Goal: Navigation & Orientation: Find specific page/section

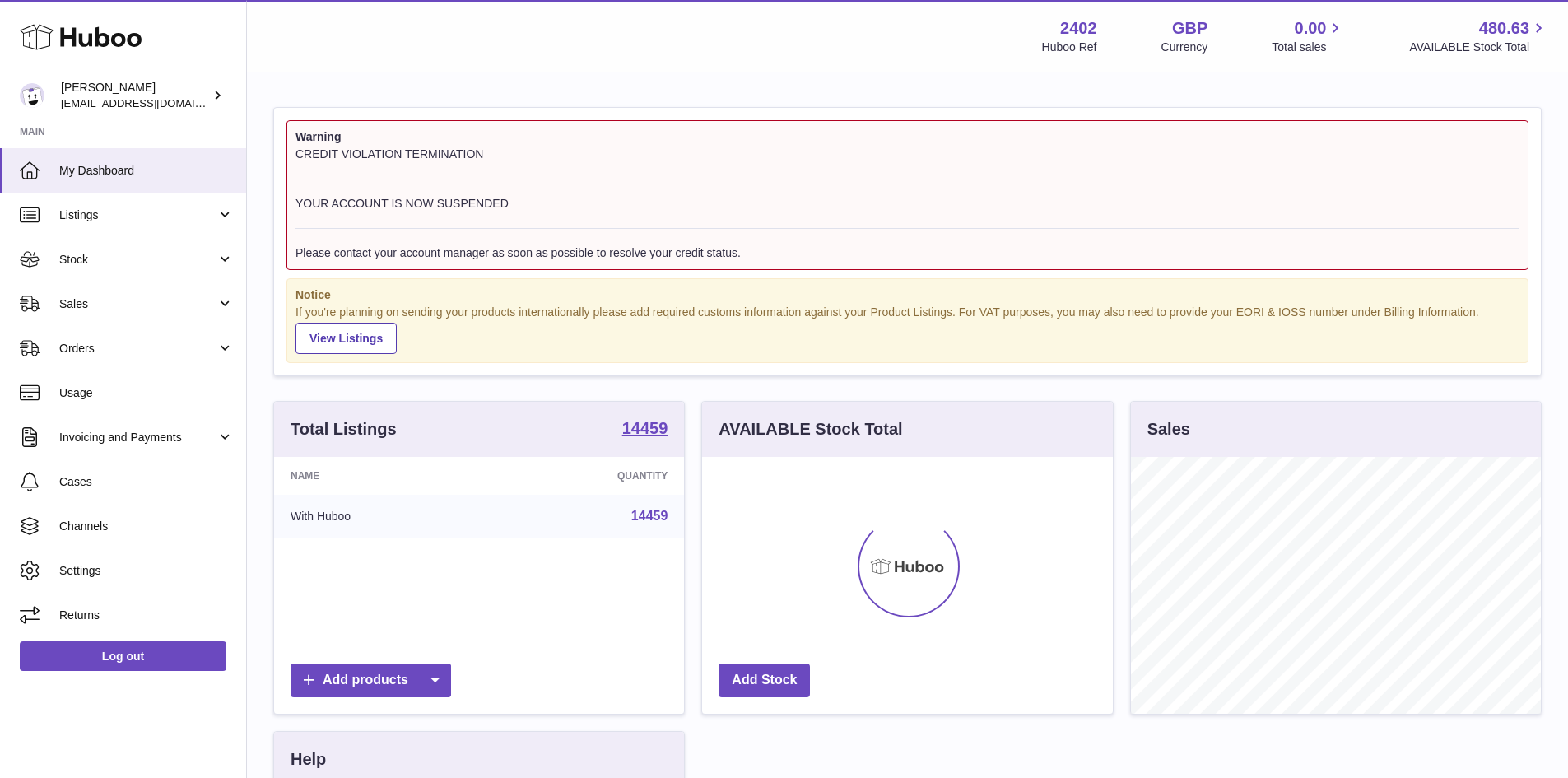
scroll to position [257, 411]
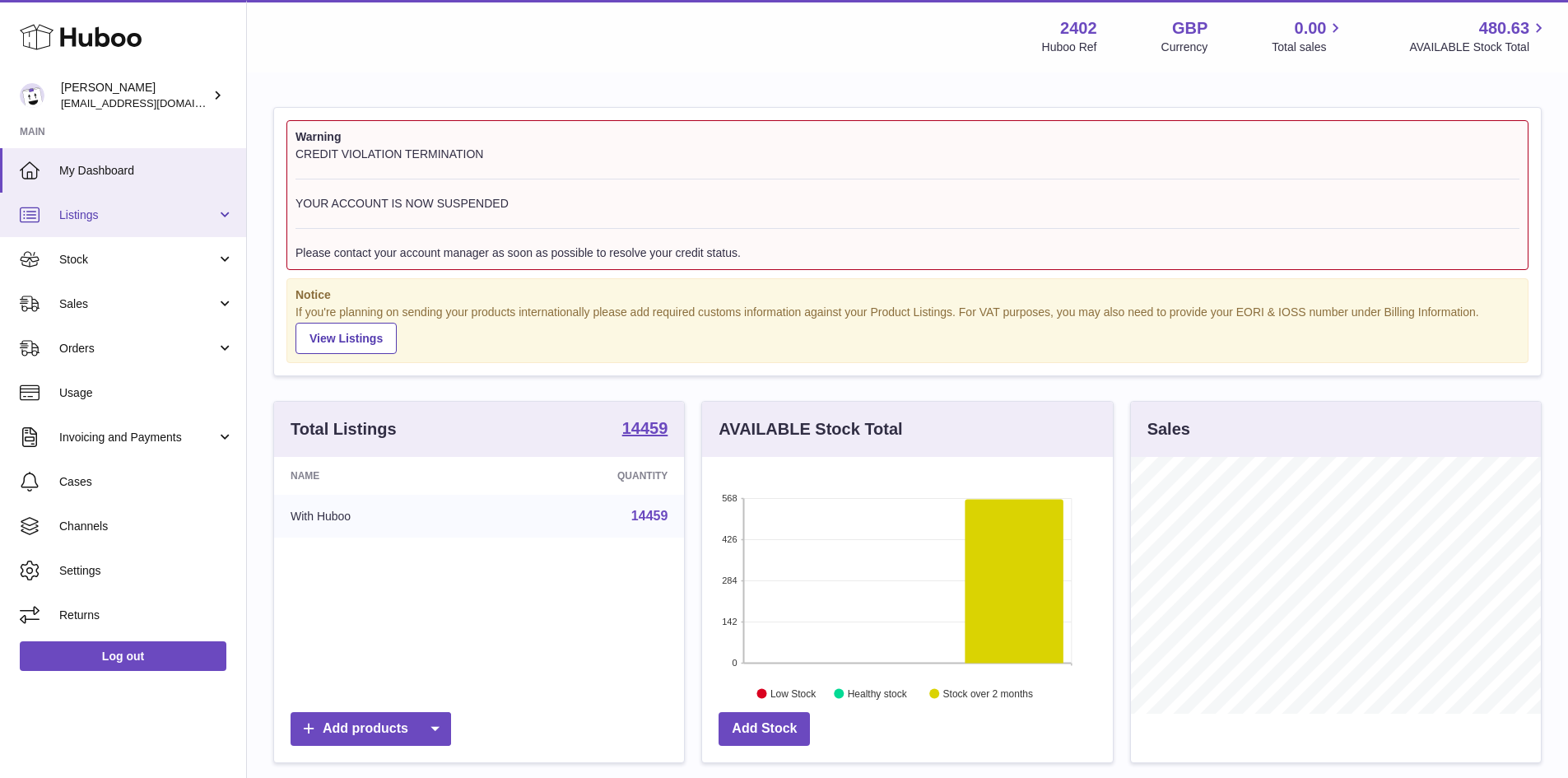
click at [217, 214] on link "Listings" at bounding box center [123, 214] width 246 height 44
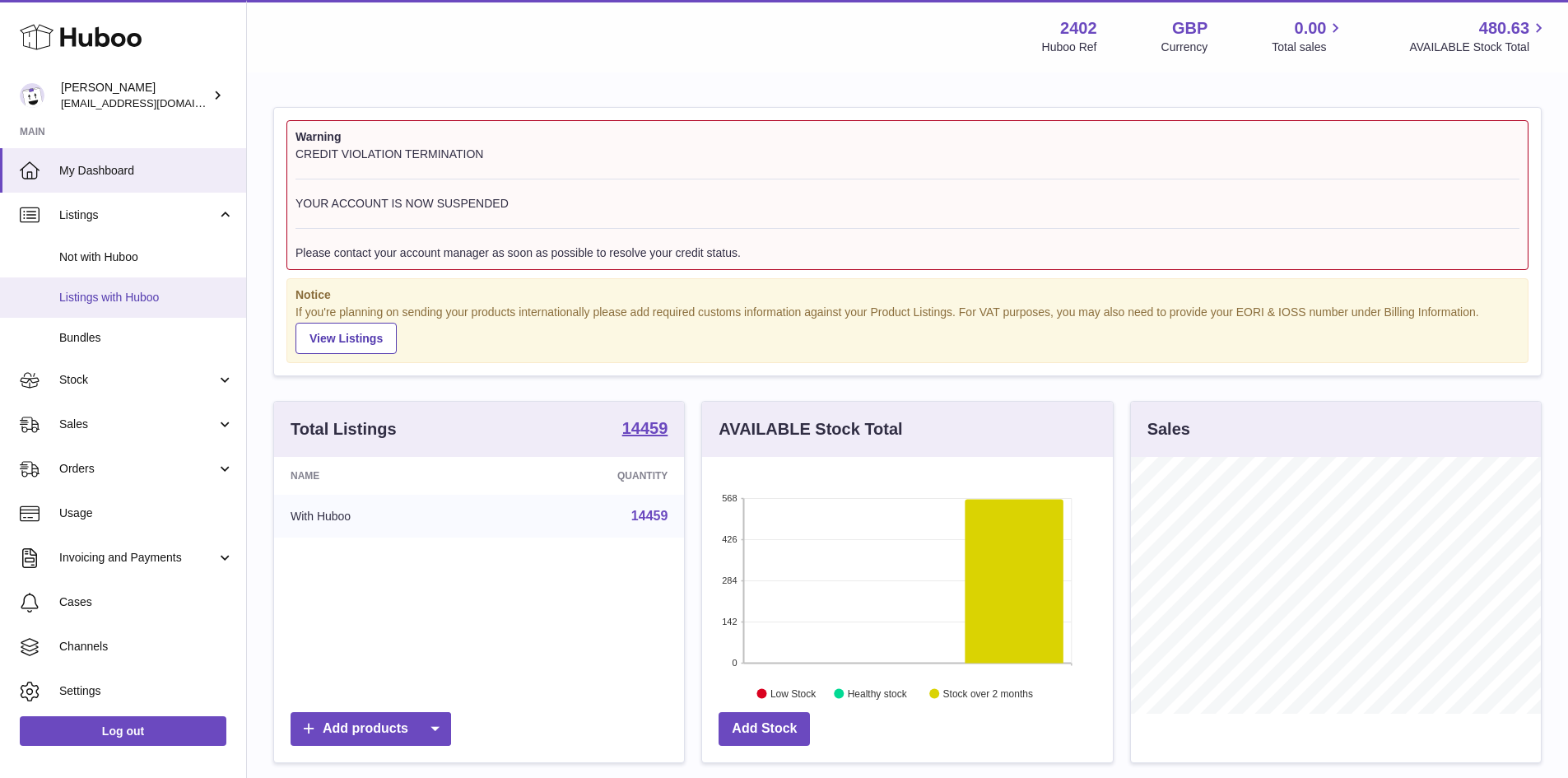
click at [171, 297] on span "Listings with Huboo" at bounding box center [146, 297] width 174 height 15
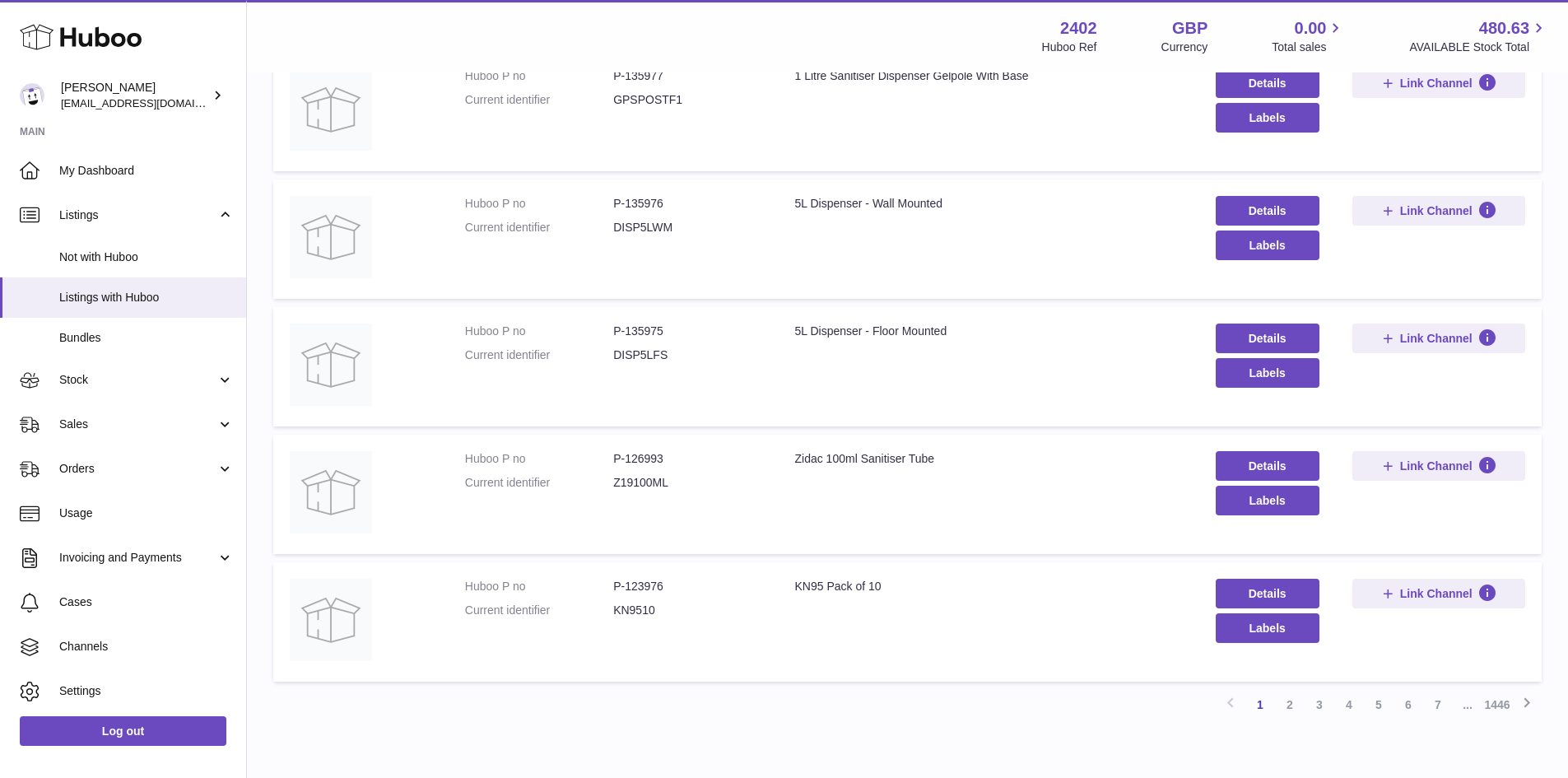
scroll to position [989, 0]
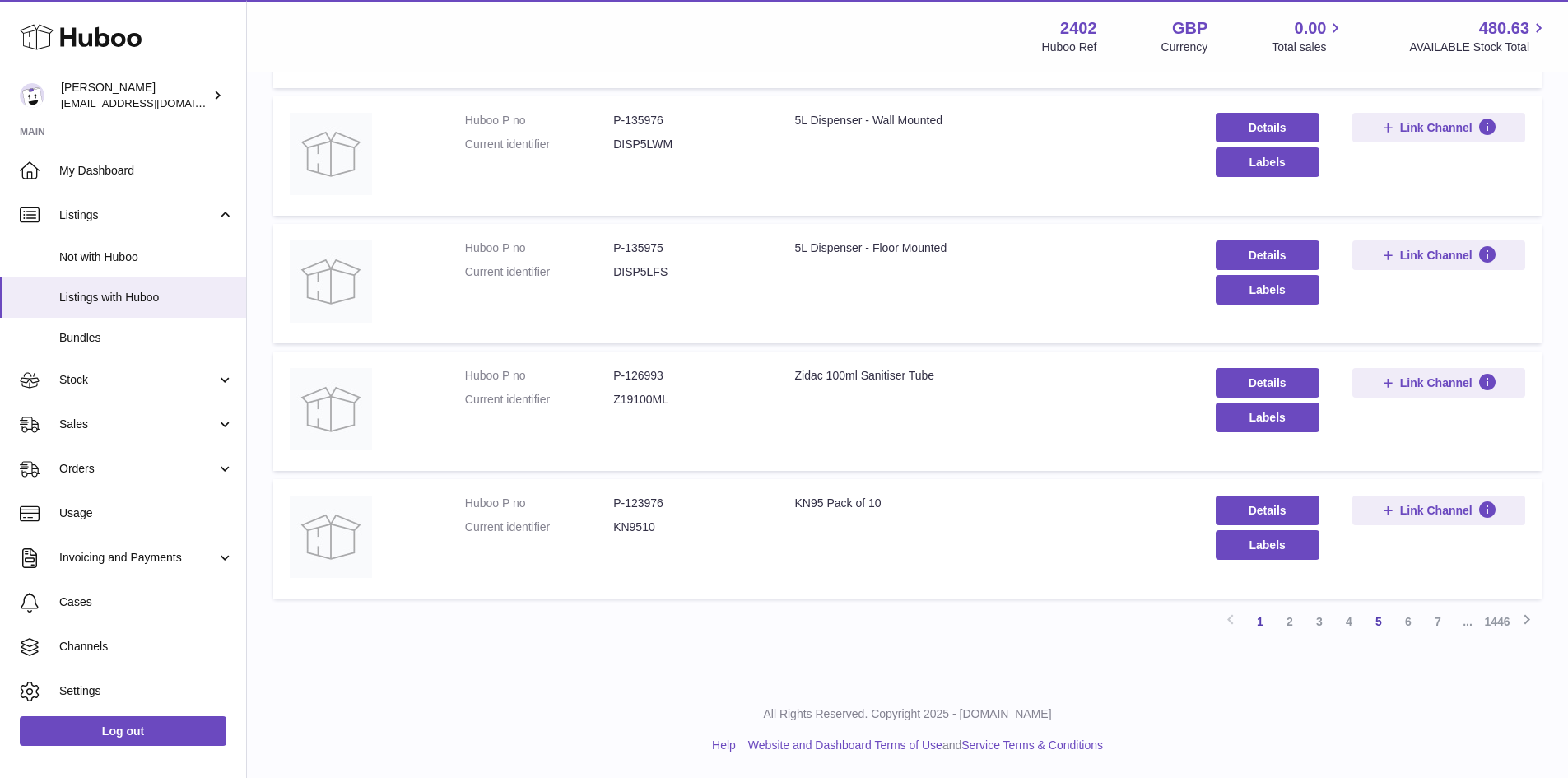
click at [1379, 622] on link "5" at bounding box center [1378, 621] width 30 height 30
